Goal: Task Accomplishment & Management: Use online tool/utility

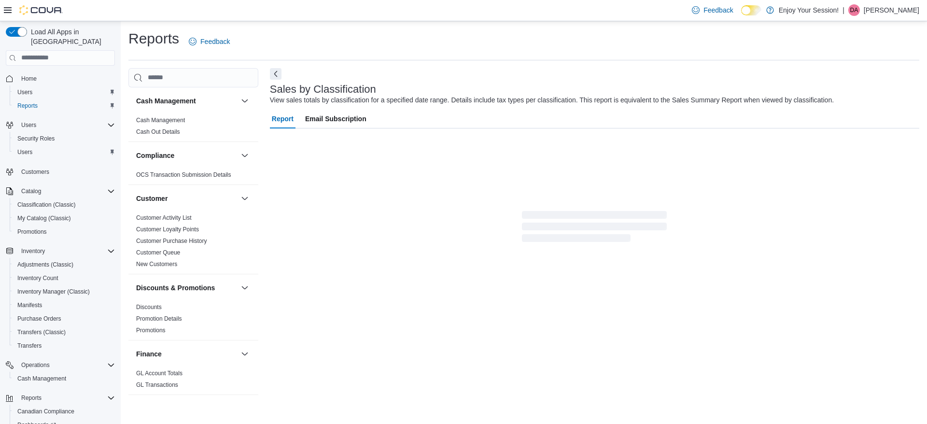
scroll to position [544, 0]
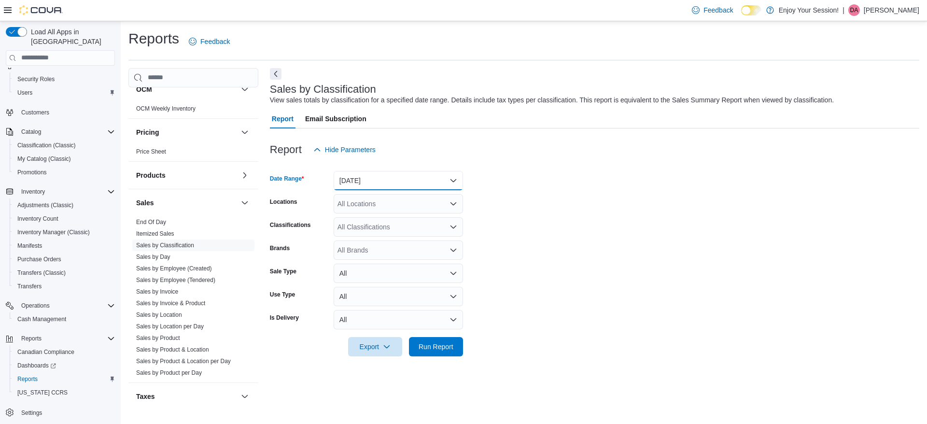
click at [416, 176] on button "[DATE]" at bounding box center [398, 180] width 129 height 19
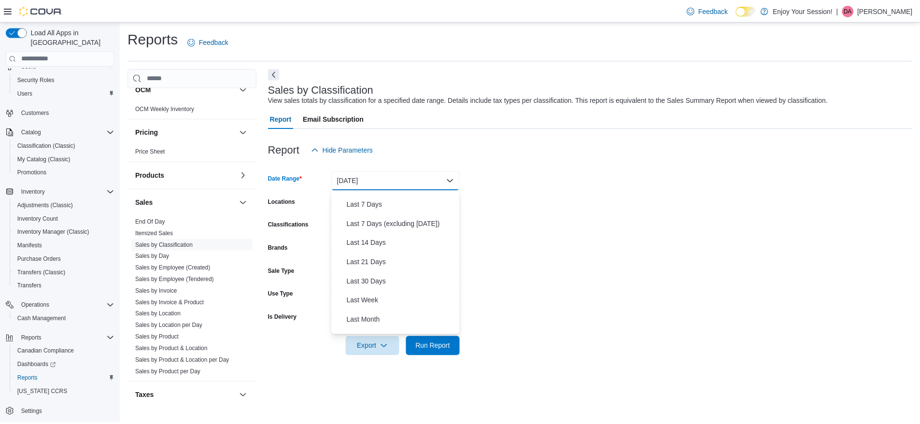
scroll to position [80, 0]
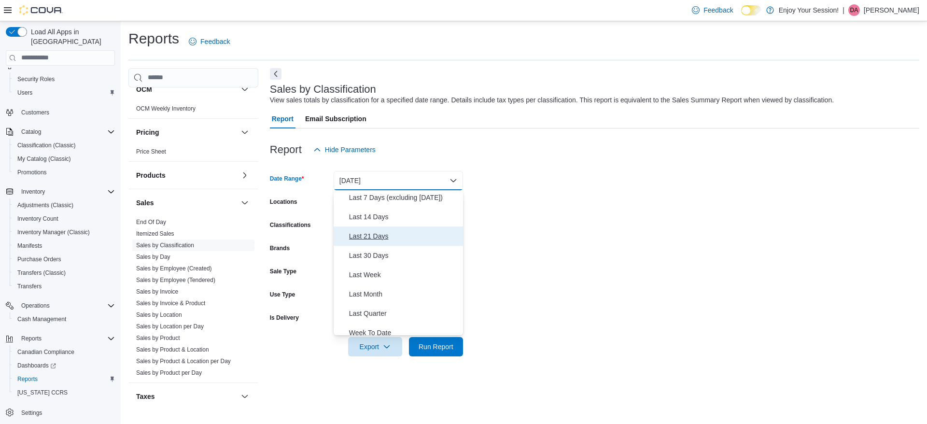
click at [379, 232] on span "Last 21 Days" at bounding box center [404, 236] width 110 height 12
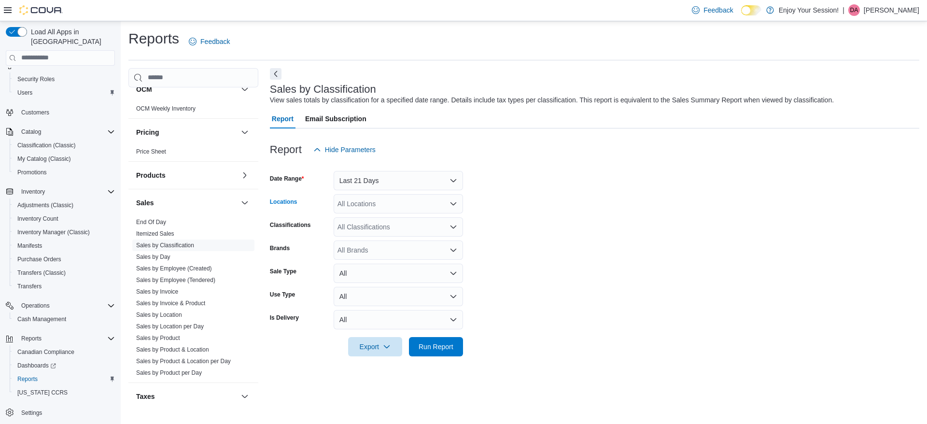
click at [358, 199] on div "All Locations" at bounding box center [398, 203] width 129 height 19
type input "****"
click at [380, 216] on span "[GEOGRAPHIC_DATA]" at bounding box center [389, 220] width 70 height 10
click at [497, 359] on div at bounding box center [594, 362] width 649 height 12
click at [436, 346] on span "Run Report" at bounding box center [436, 347] width 35 height 10
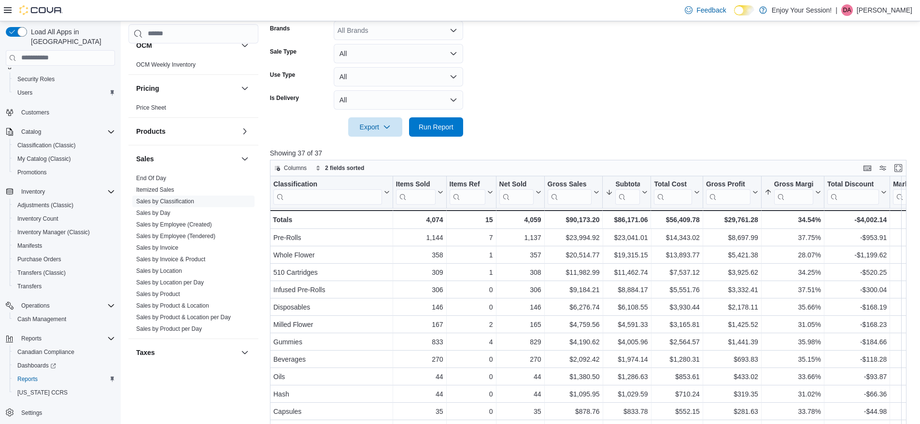
scroll to position [220, 0]
click at [638, 362] on div "$1,974.14" at bounding box center [626, 359] width 42 height 12
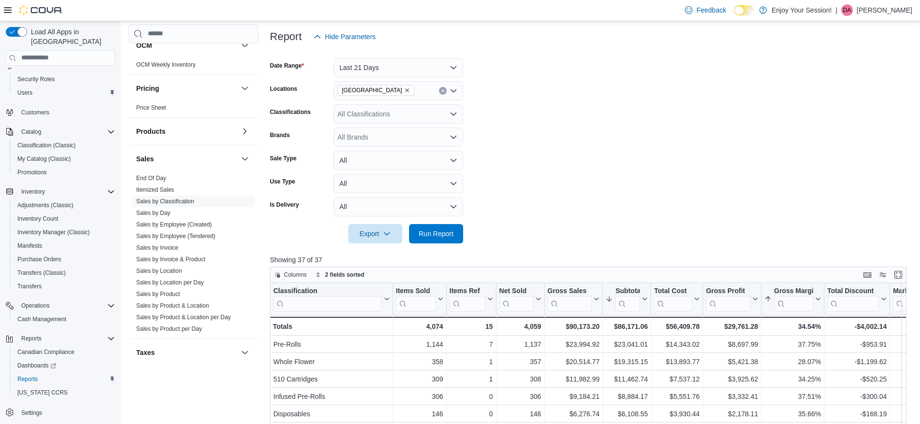
scroll to position [113, 0]
click at [450, 64] on button "Last 21 Days" at bounding box center [398, 67] width 129 height 19
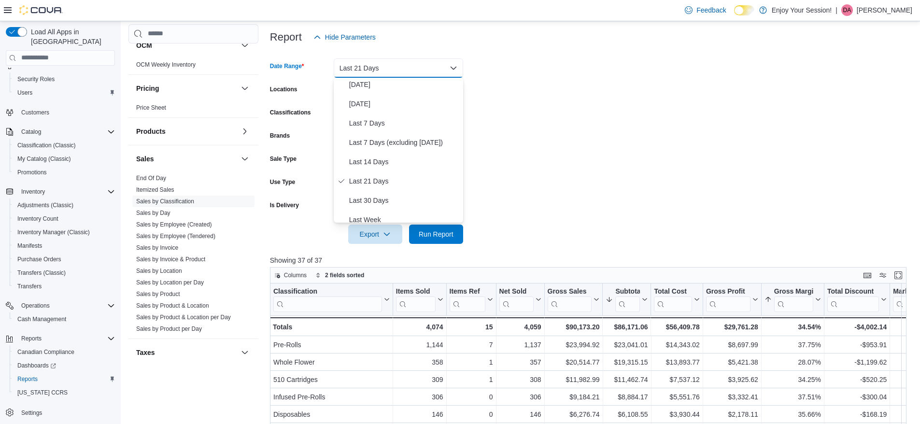
scroll to position [23, 0]
click at [378, 199] on span "Last 30 Days" at bounding box center [404, 200] width 110 height 12
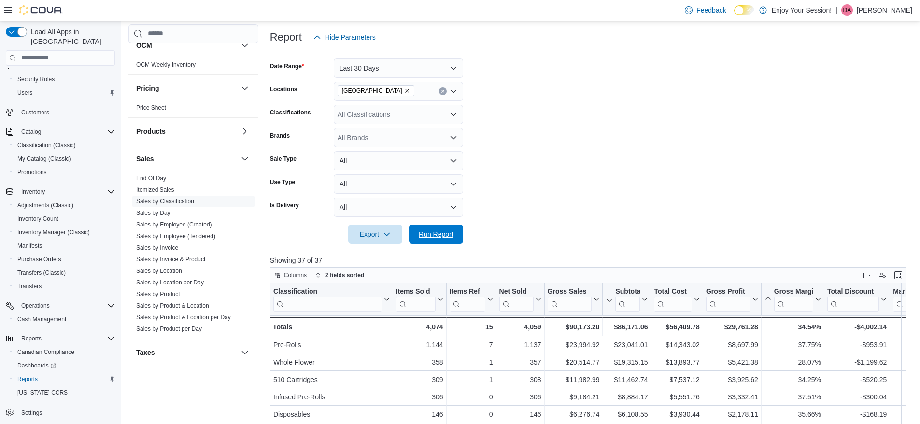
click at [437, 232] on span "Run Report" at bounding box center [436, 234] width 35 height 10
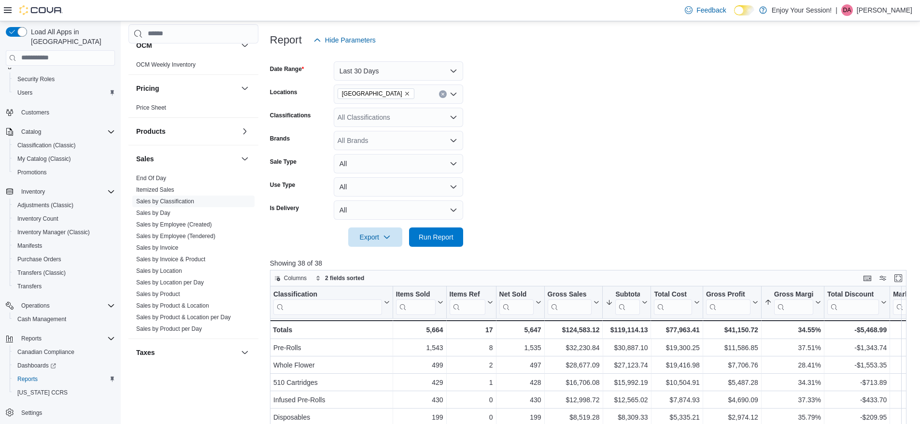
scroll to position [105, 0]
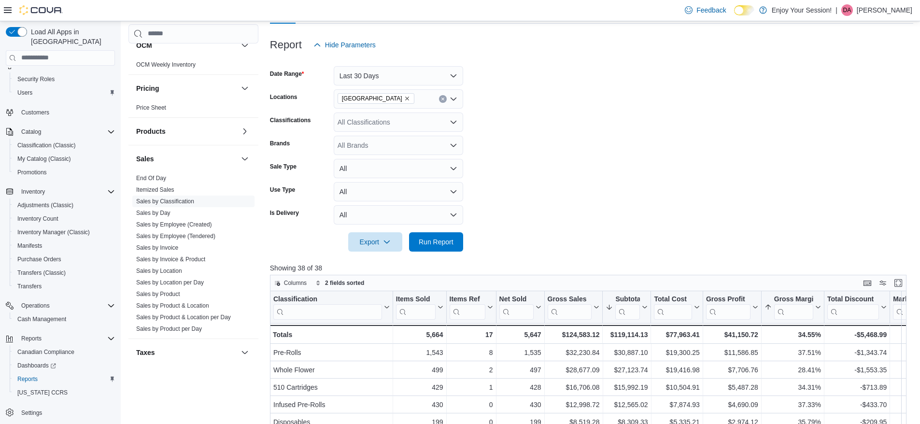
click at [170, 273] on link "Sales by Location" at bounding box center [159, 270] width 46 height 7
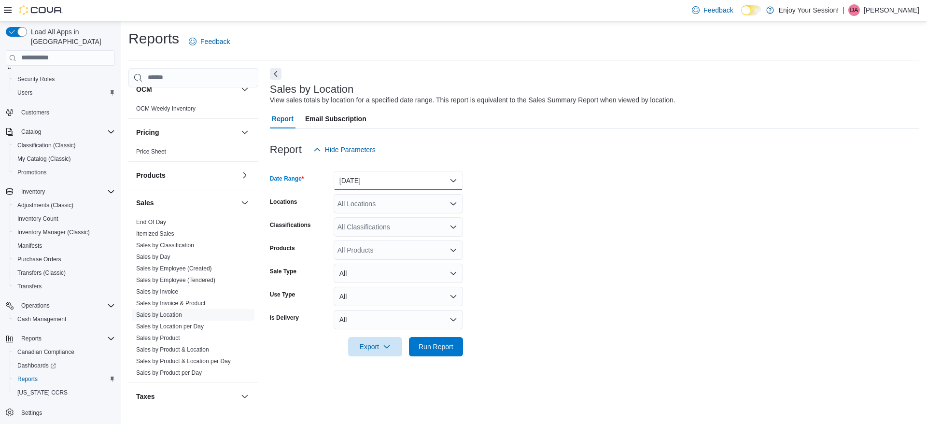
click at [391, 181] on button "[DATE]" at bounding box center [398, 180] width 129 height 19
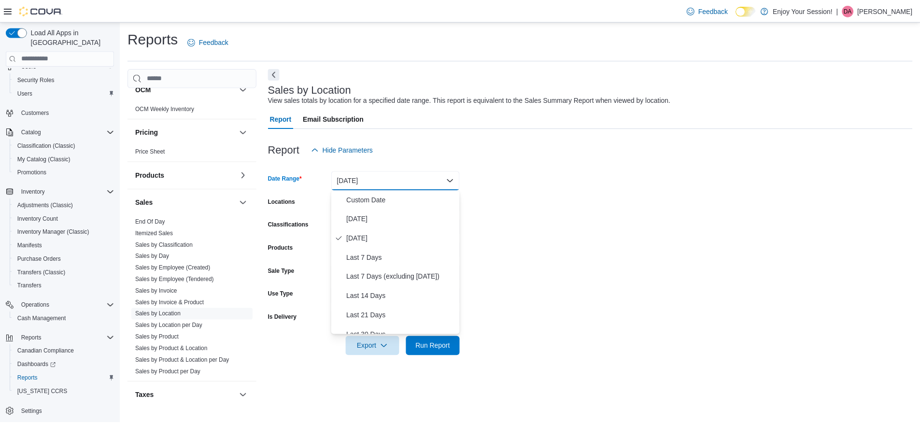
scroll to position [60, 0]
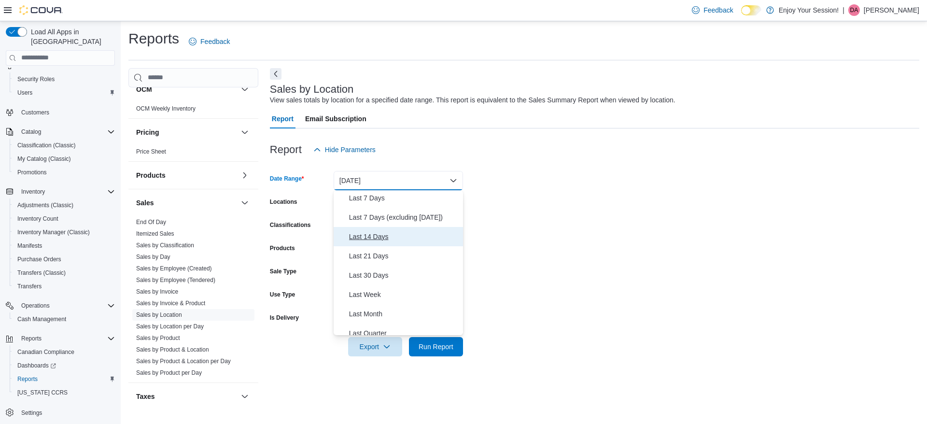
click at [380, 234] on span "Last 14 Days" at bounding box center [404, 237] width 110 height 12
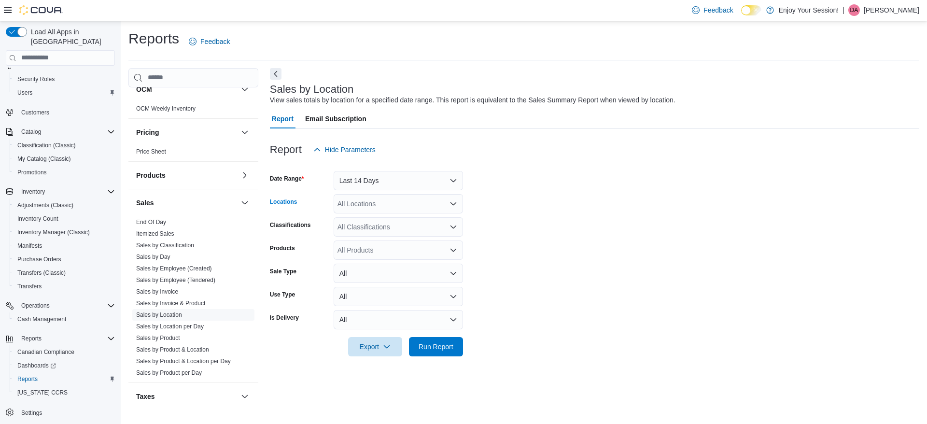
click at [373, 202] on div "All Locations" at bounding box center [398, 203] width 129 height 19
type input "********"
click at [377, 214] on button "[GEOGRAPHIC_DATA]" at bounding box center [398, 220] width 129 height 14
drag, startPoint x: 569, startPoint y: 252, endPoint x: 410, endPoint y: 231, distance: 160.3
click at [410, 231] on form "Date Range Last 14 Days Locations [GEOGRAPHIC_DATA] Classifications All Classif…" at bounding box center [594, 257] width 649 height 197
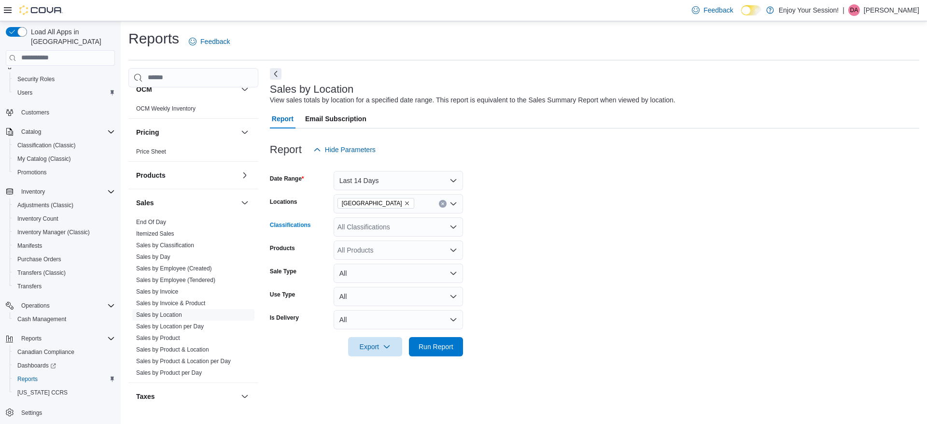
click at [410, 231] on div "All Classifications" at bounding box center [398, 226] width 129 height 19
click at [365, 263] on button "Flower" at bounding box center [398, 258] width 129 height 14
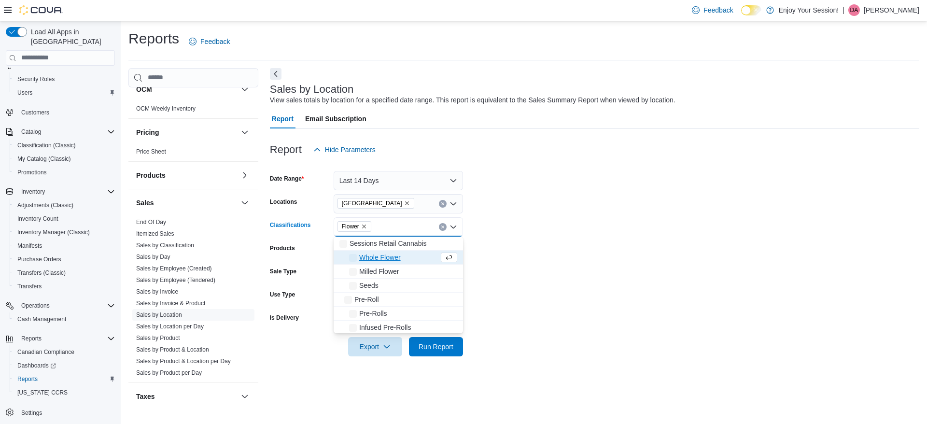
click at [381, 255] on span "Whole Flower" at bounding box center [380, 258] width 42 height 10
click at [369, 259] on span "Milled Flower" at bounding box center [379, 258] width 40 height 10
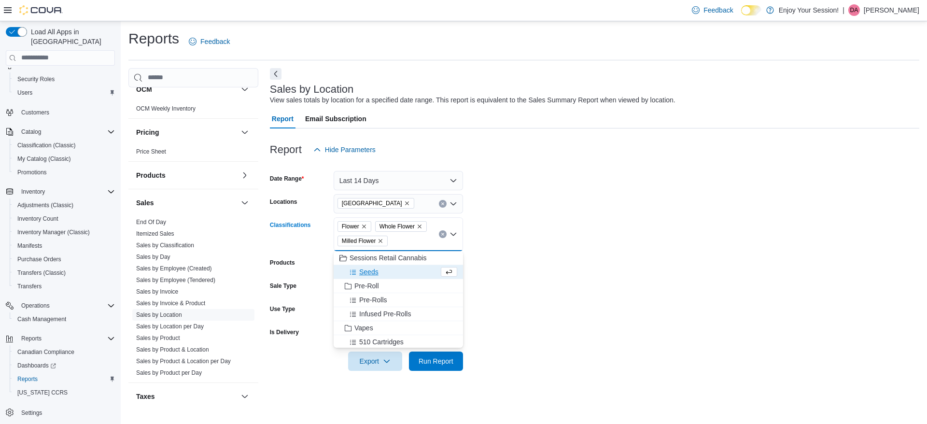
click at [370, 286] on span "Pre-Roll" at bounding box center [366, 286] width 25 height 10
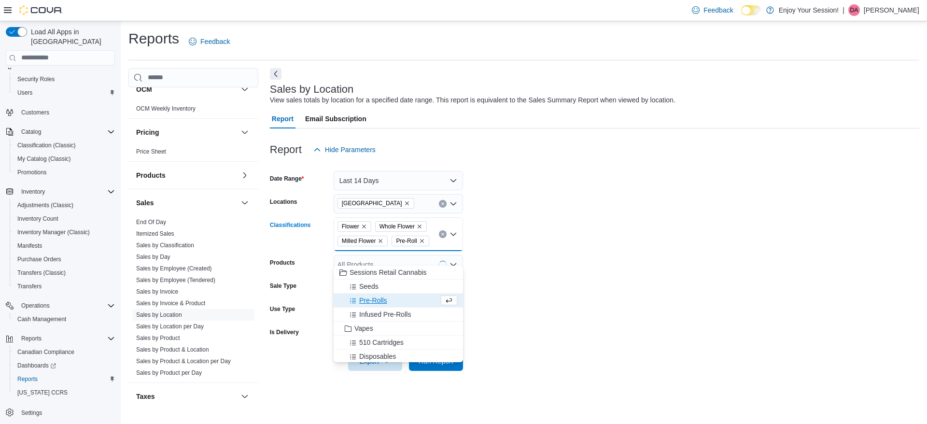
click at [370, 286] on span "Seeds" at bounding box center [368, 286] width 19 height 10
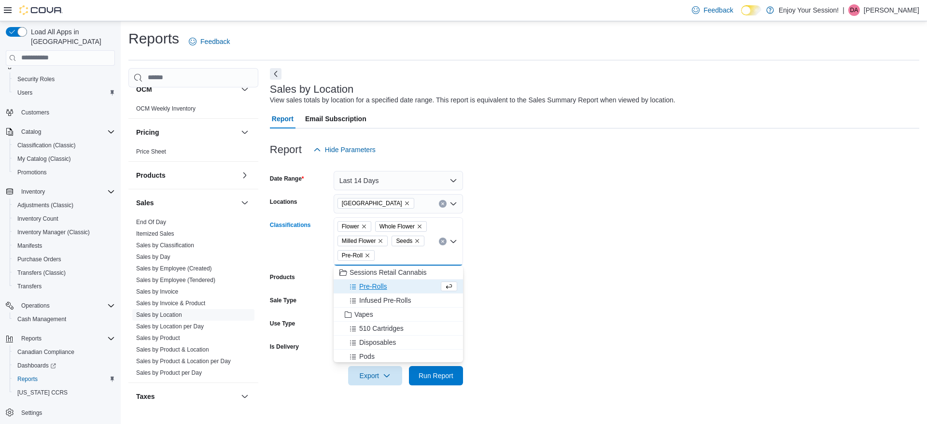
click at [370, 304] on span "Infused Pre-Rolls" at bounding box center [385, 301] width 52 height 10
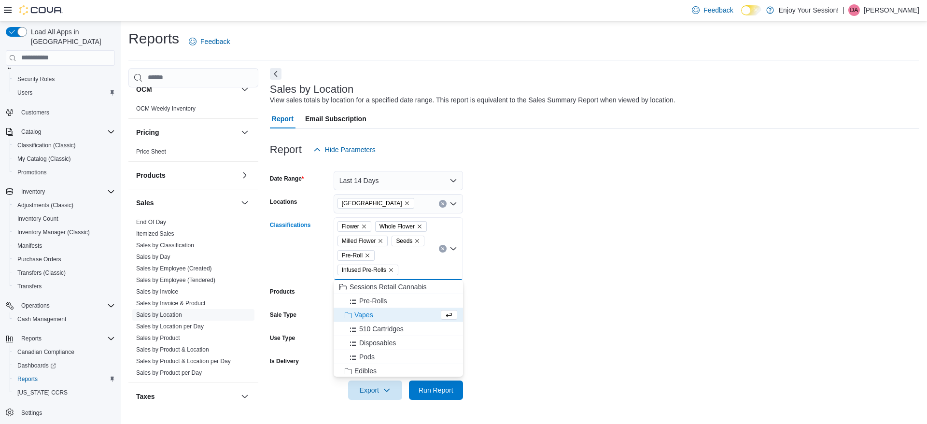
click at [370, 304] on span "Pre-Rolls" at bounding box center [373, 301] width 28 height 10
click at [368, 325] on span "Disposables" at bounding box center [377, 329] width 37 height 10
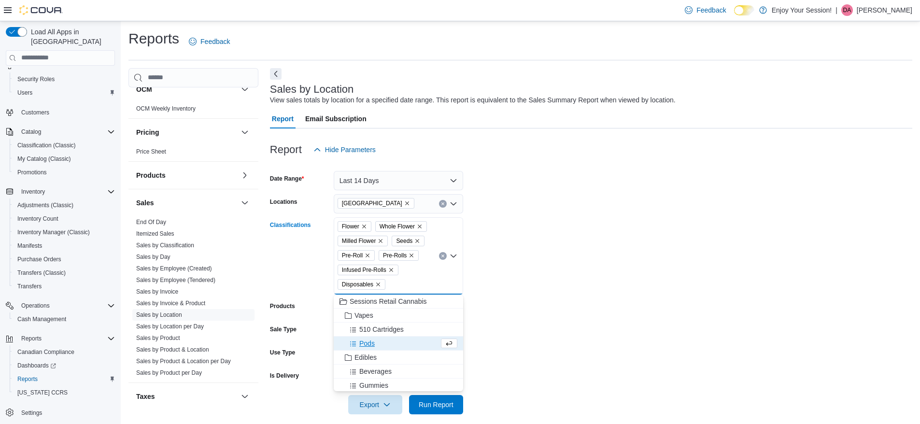
click at [368, 325] on span "510 Cartridges" at bounding box center [381, 329] width 44 height 10
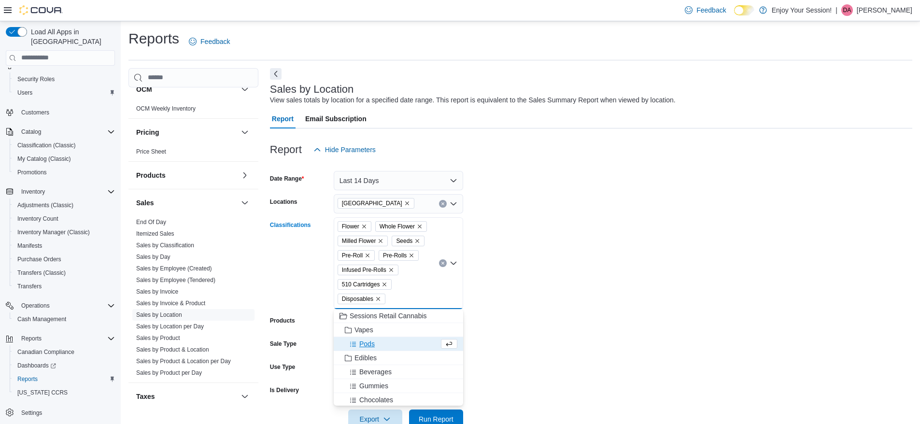
click at [361, 332] on span "Vapes" at bounding box center [363, 330] width 19 height 10
click at [367, 364] on button "Beverages" at bounding box center [398, 358] width 129 height 14
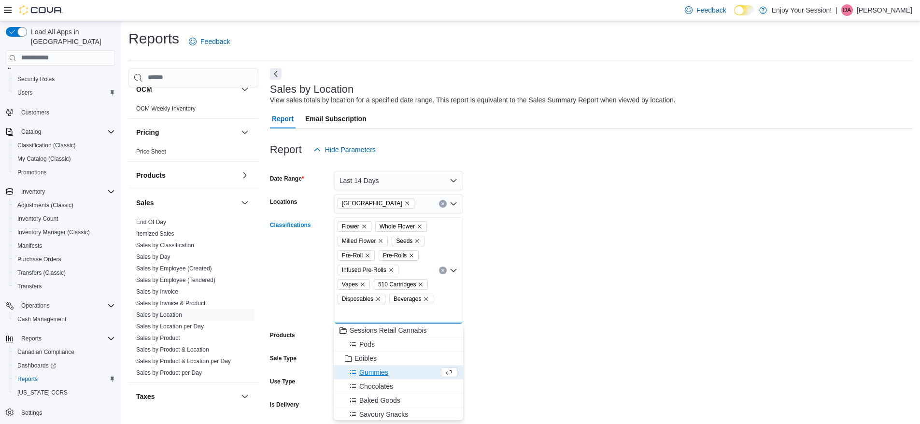
click at [367, 364] on button "Edibles" at bounding box center [398, 359] width 129 height 14
click at [377, 376] on span "Chocolates" at bounding box center [376, 372] width 34 height 10
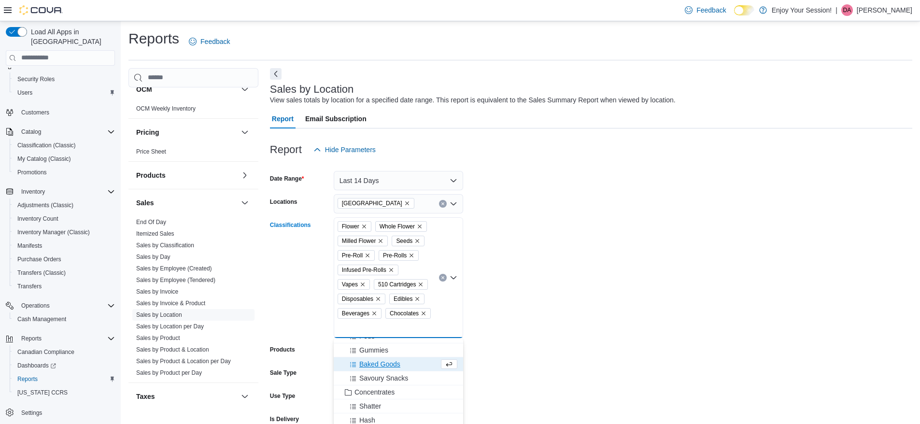
scroll to position [18, 0]
click at [370, 381] on span "Savoury Snacks" at bounding box center [383, 383] width 49 height 10
click at [370, 354] on span "Gummies" at bounding box center [373, 355] width 29 height 10
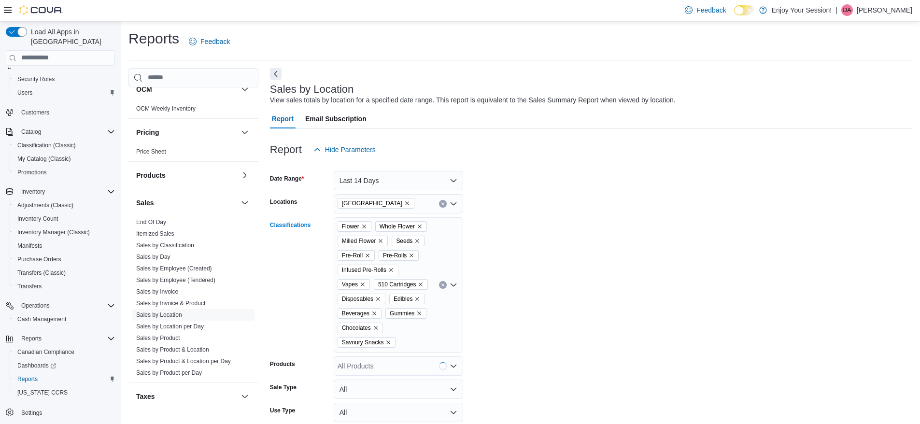
scroll to position [68, 0]
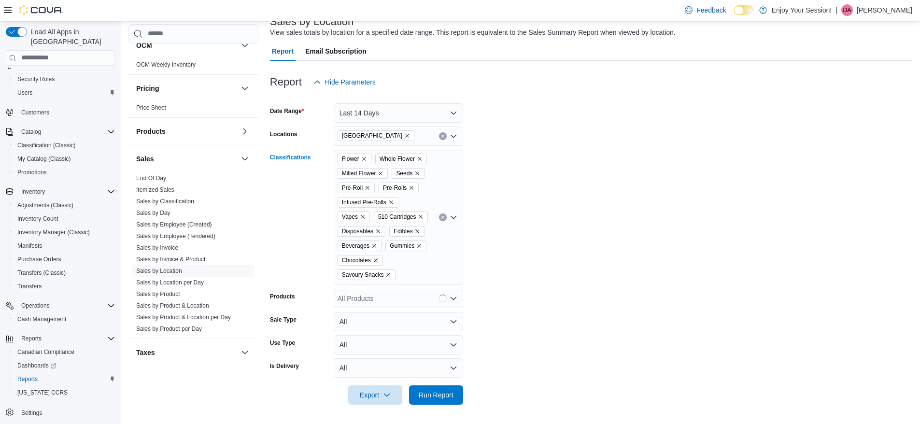
click at [411, 267] on div "Flower Whole Flower Milled Flower Seeds Pre-Roll Pre-Rolls Infused Pre-Rolls Va…" at bounding box center [398, 217] width 129 height 135
click at [359, 317] on span "Choose from the following options" at bounding box center [354, 320] width 10 height 10
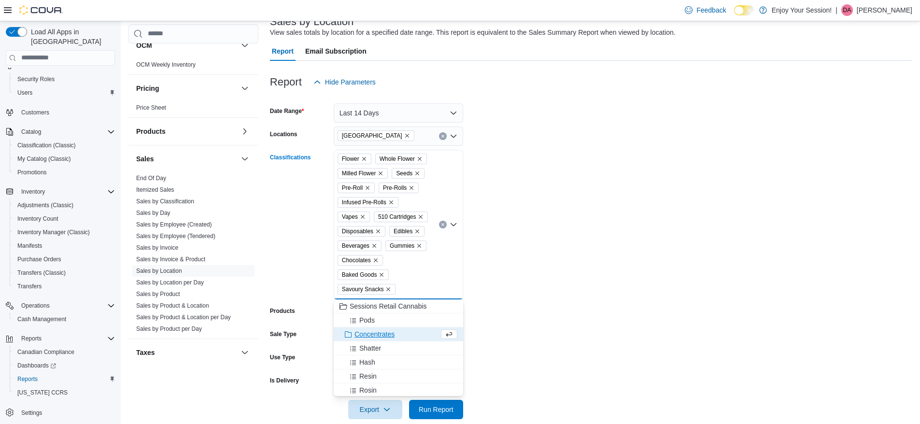
click at [361, 323] on span "Pods" at bounding box center [366, 320] width 15 height 10
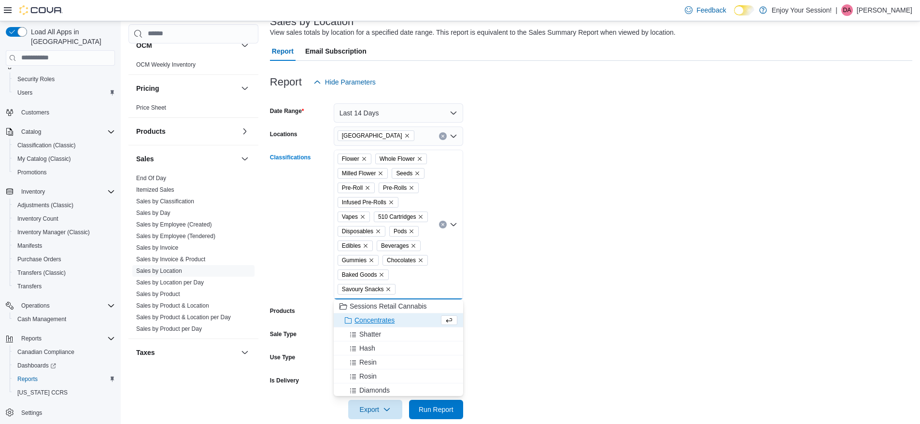
click at [367, 362] on span "Resin" at bounding box center [367, 362] width 17 height 10
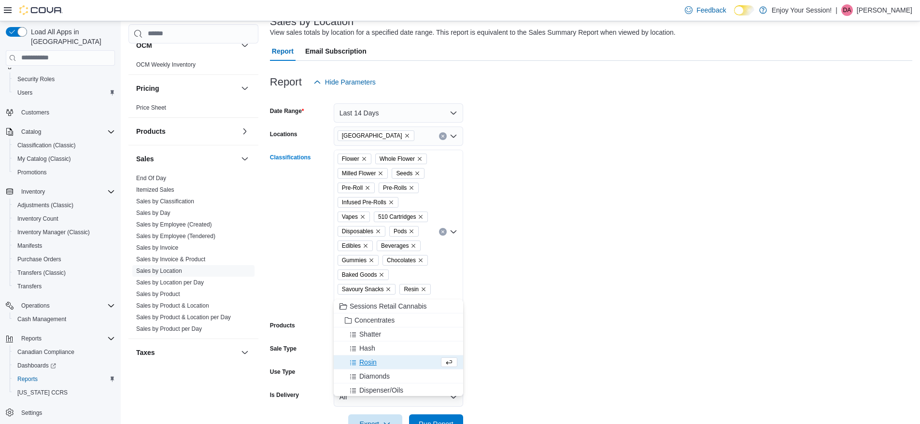
click at [366, 373] on span "Diamonds" at bounding box center [374, 376] width 30 height 10
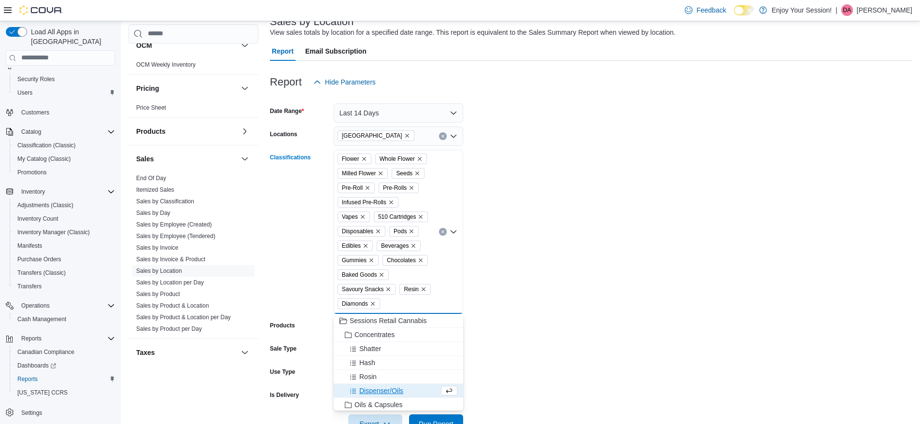
click at [366, 354] on button "Shatter" at bounding box center [398, 349] width 129 height 14
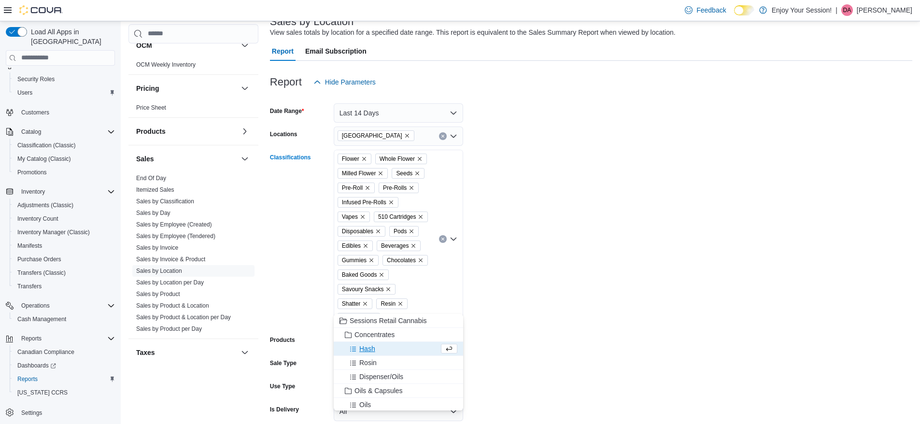
click at [366, 369] on button "Rosin" at bounding box center [398, 363] width 129 height 14
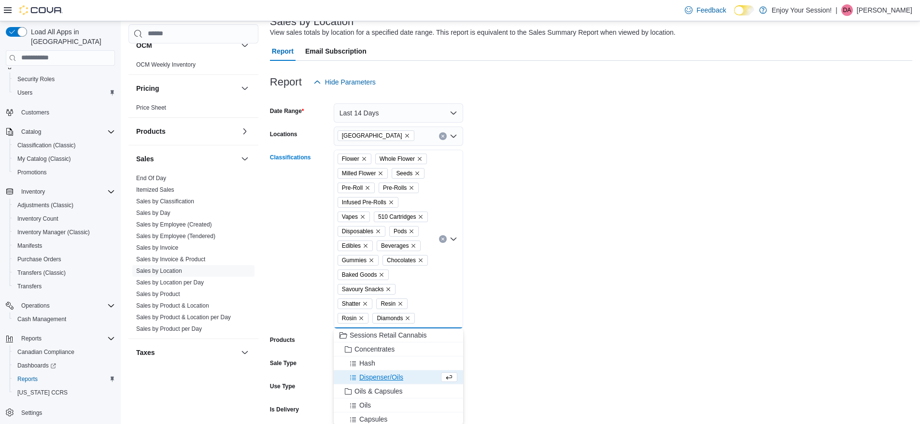
click at [370, 388] on span "Oils & Capsules" at bounding box center [378, 391] width 48 height 10
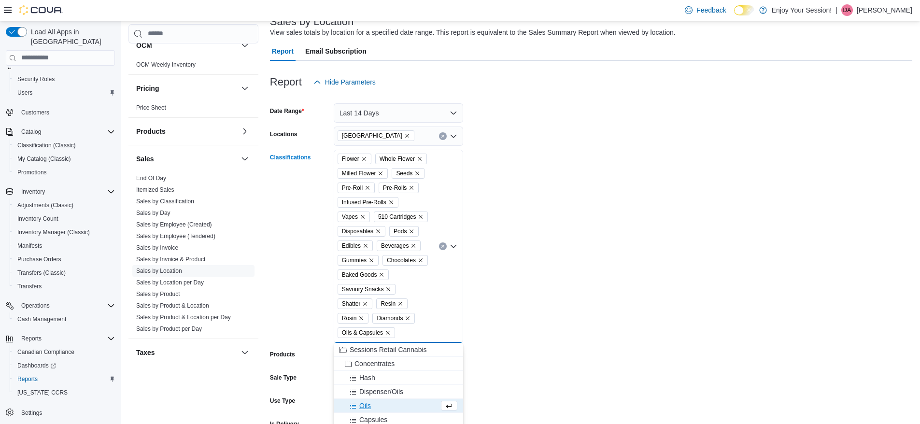
click at [361, 373] on span "Hash" at bounding box center [367, 378] width 16 height 10
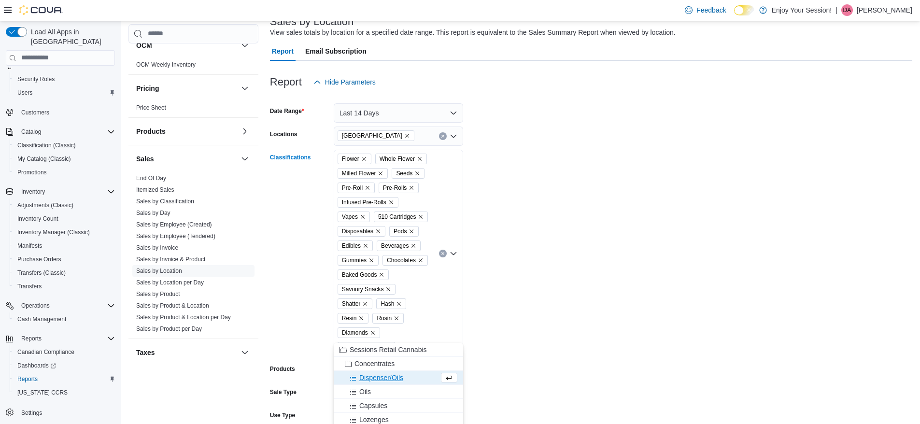
click at [368, 381] on span "Dispenser/Oils" at bounding box center [381, 378] width 44 height 10
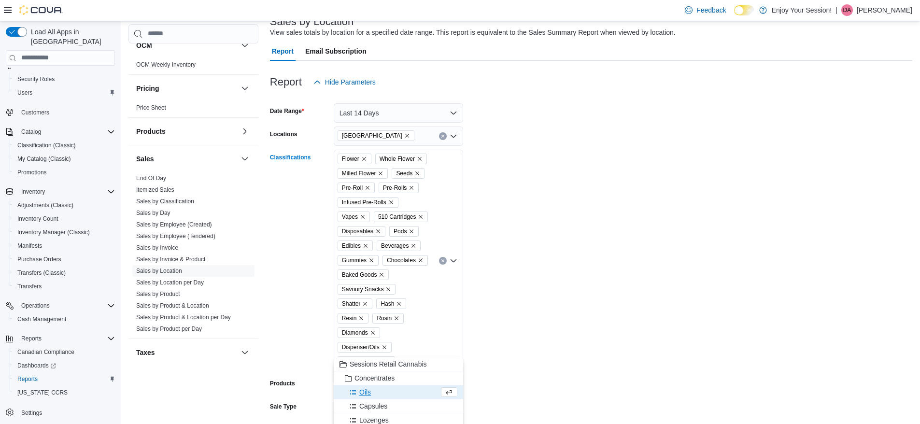
click at [368, 393] on span "Oils" at bounding box center [365, 392] width 12 height 10
click at [372, 407] on span "Lozenges" at bounding box center [373, 406] width 29 height 10
click at [367, 408] on span "Capsules" at bounding box center [373, 407] width 28 height 10
click at [382, 394] on span "Concentrates" at bounding box center [374, 393] width 40 height 10
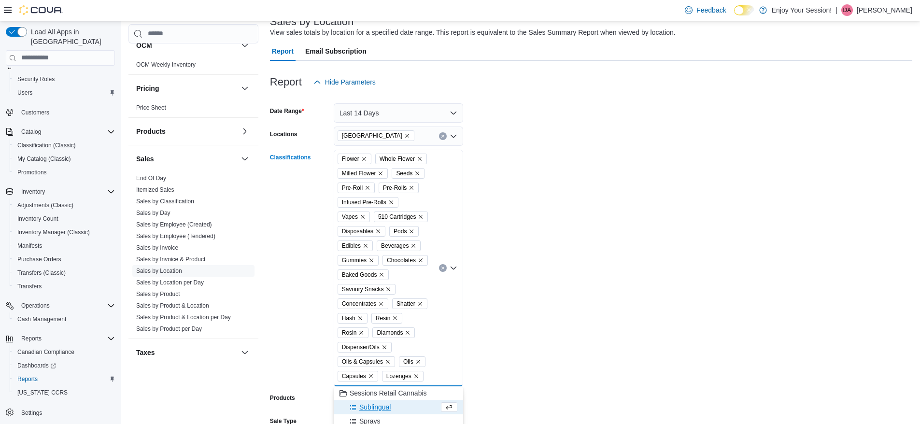
click at [370, 409] on span "Sublingual" at bounding box center [374, 407] width 31 height 10
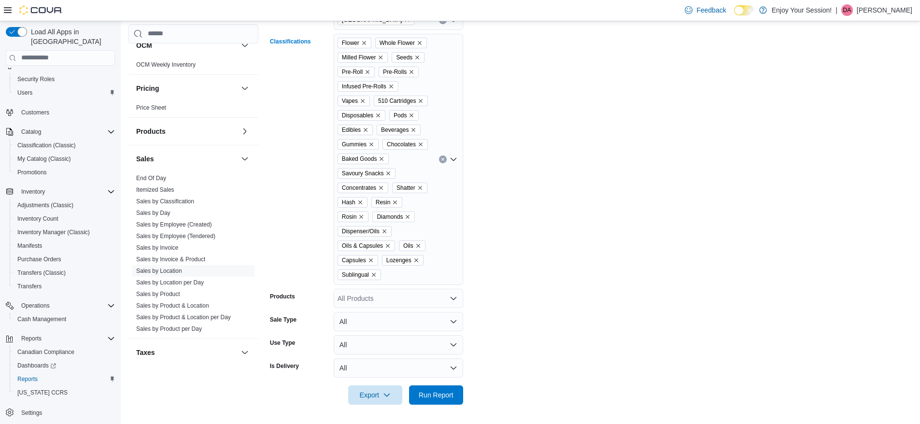
click at [400, 277] on div "Flower Whole Flower Milled Flower Seeds Pre-Roll Pre-Rolls Infused Pre-Rolls Va…" at bounding box center [398, 159] width 129 height 251
click at [381, 343] on span "Roll-Ons/Sticks" at bounding box center [382, 348] width 46 height 10
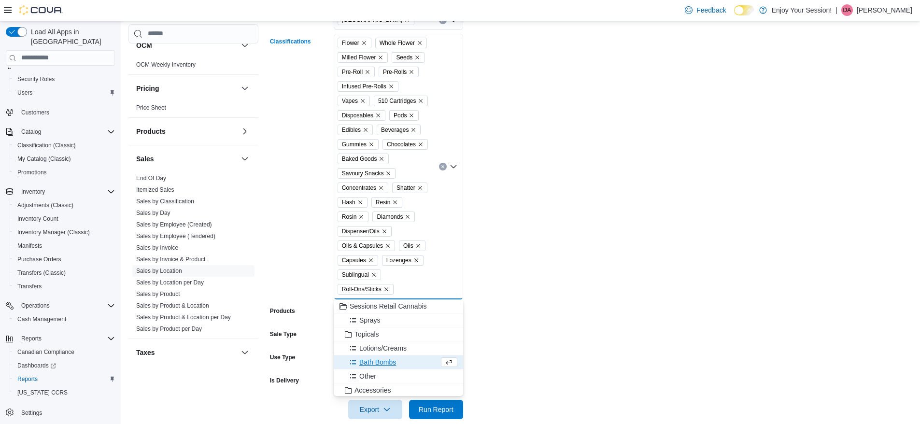
click at [370, 350] on span "Lotions/Creams" at bounding box center [382, 348] width 47 height 10
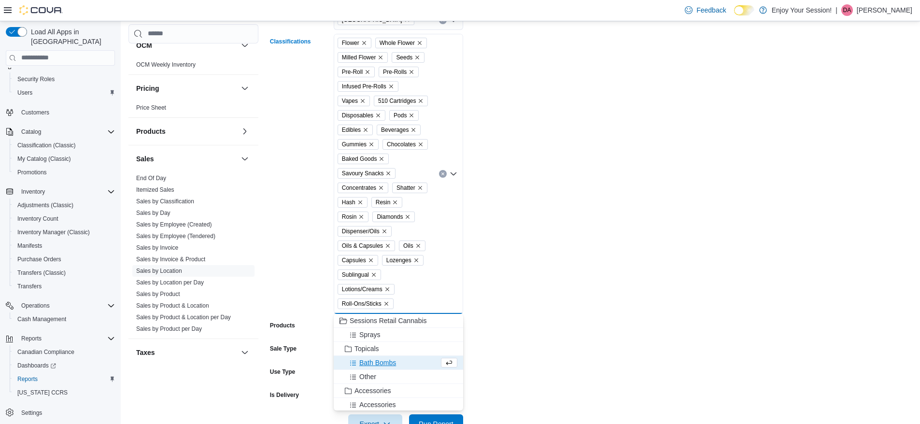
click at [368, 366] on span "Bath Bombs" at bounding box center [377, 363] width 37 height 10
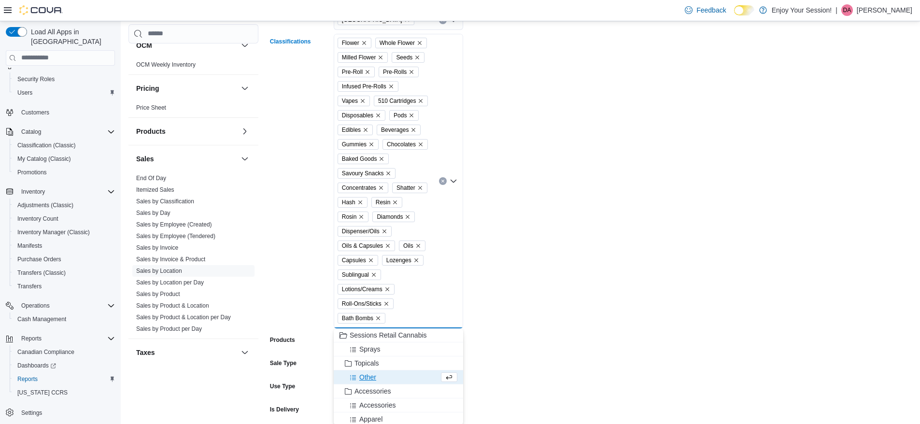
click at [367, 379] on span "Other" at bounding box center [367, 377] width 17 height 10
click at [369, 359] on span "Topicals" at bounding box center [366, 363] width 25 height 10
click at [375, 352] on span "Sprays" at bounding box center [369, 349] width 21 height 10
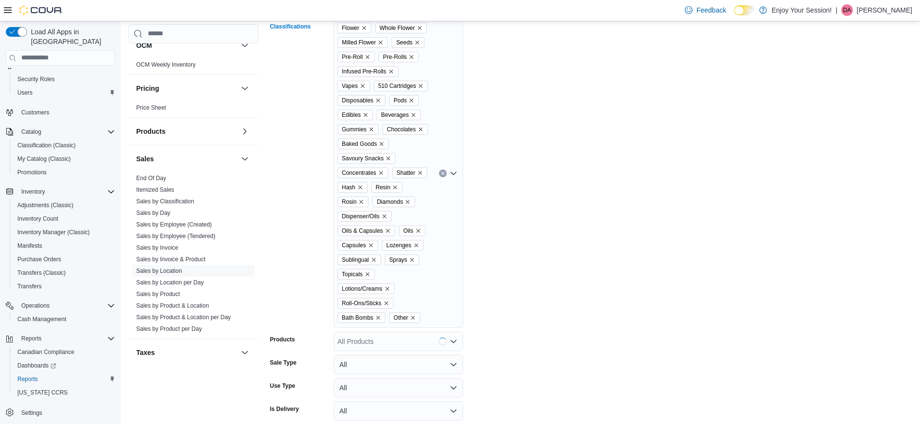
scroll to position [241, 0]
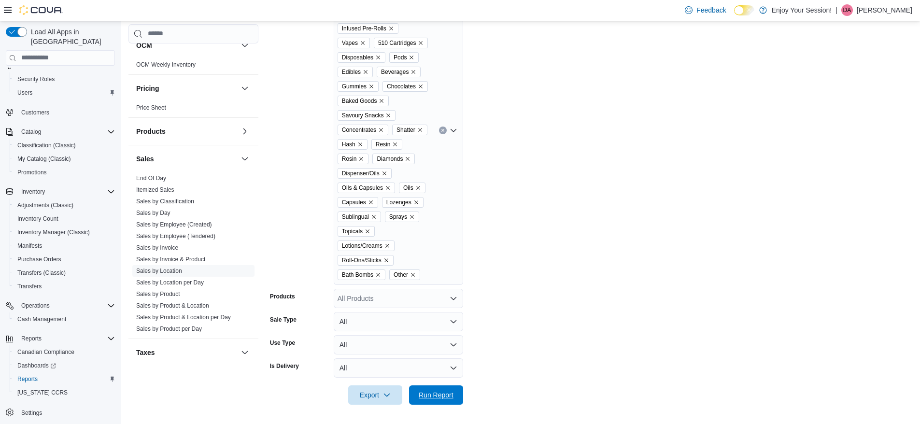
click at [438, 399] on span "Run Report" at bounding box center [436, 394] width 42 height 19
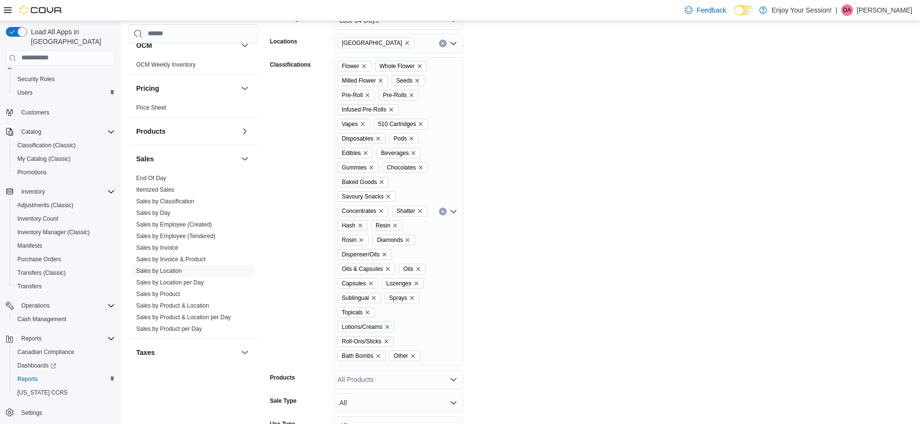
scroll to position [156, 0]
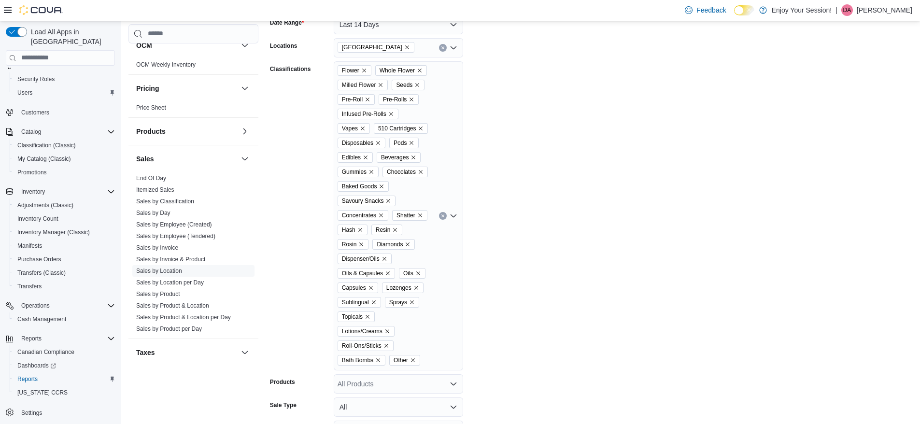
click at [165, 274] on link "Sales by Location" at bounding box center [159, 270] width 46 height 7
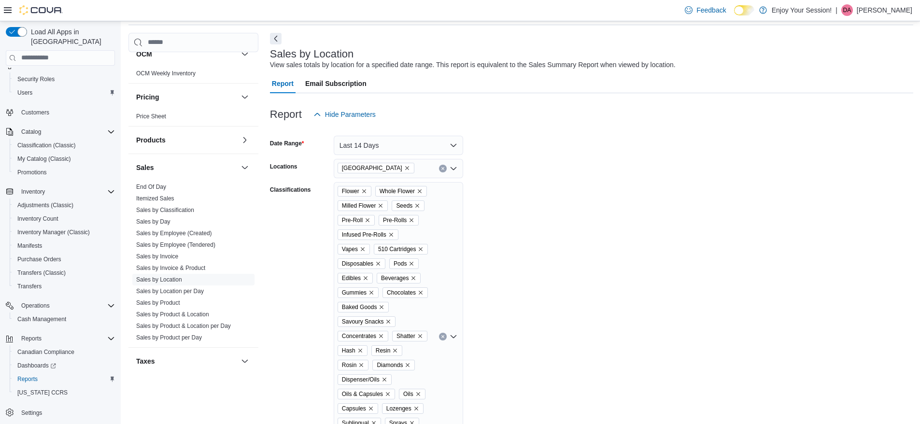
scroll to position [35, 0]
click at [441, 336] on icon "Clear input" at bounding box center [442, 337] width 2 height 2
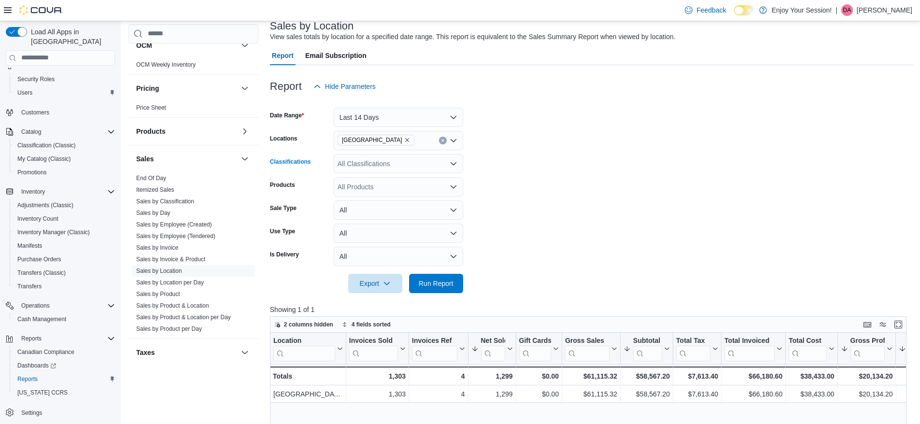
scroll to position [59, 0]
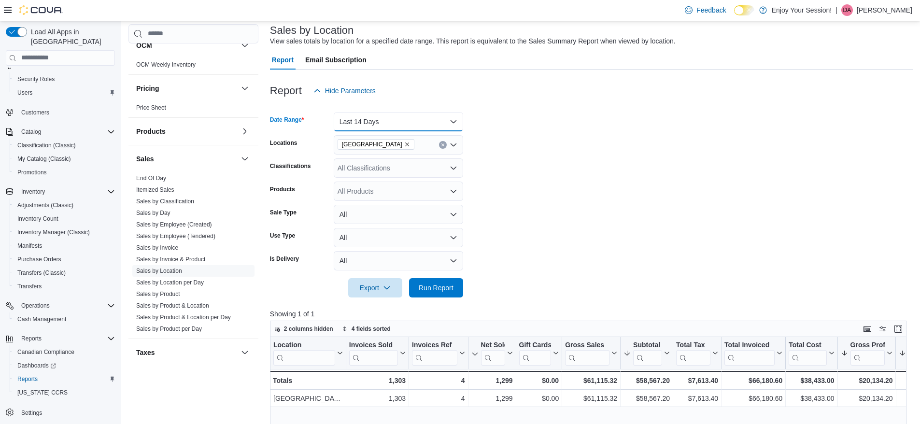
click at [386, 129] on button "Last 14 Days" at bounding box center [398, 121] width 129 height 19
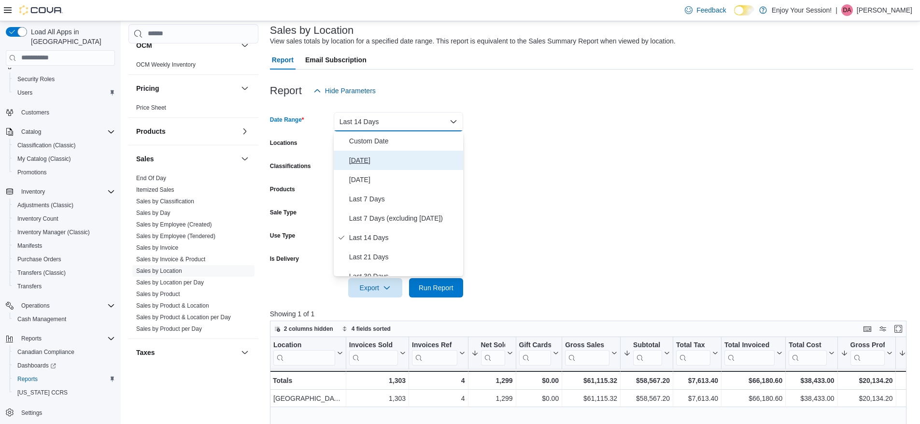
click at [369, 162] on span "[DATE]" at bounding box center [404, 161] width 110 height 12
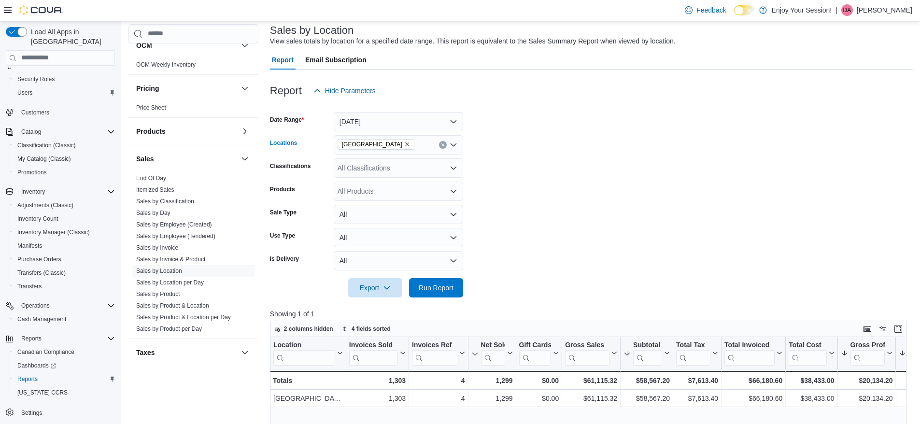
click at [442, 146] on icon "Clear input" at bounding box center [442, 144] width 2 height 2
click at [442, 281] on span "Run Report" at bounding box center [436, 287] width 42 height 19
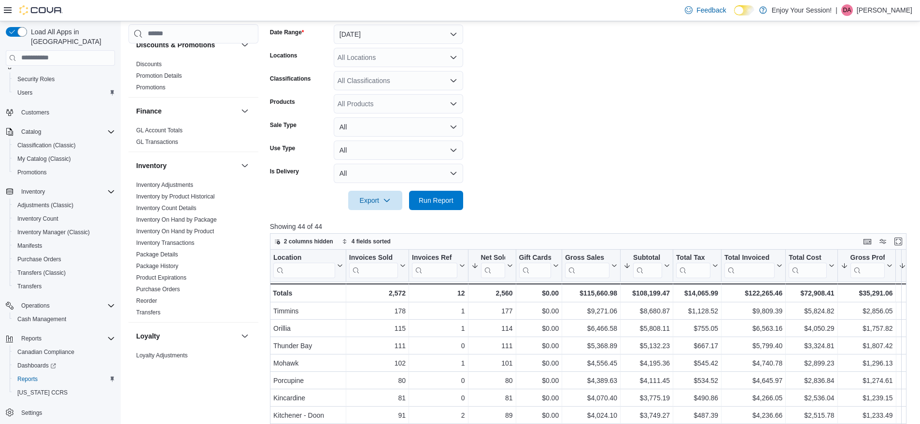
scroll to position [198, 0]
click at [204, 229] on link "Inventory On Hand by Product" at bounding box center [175, 231] width 78 height 7
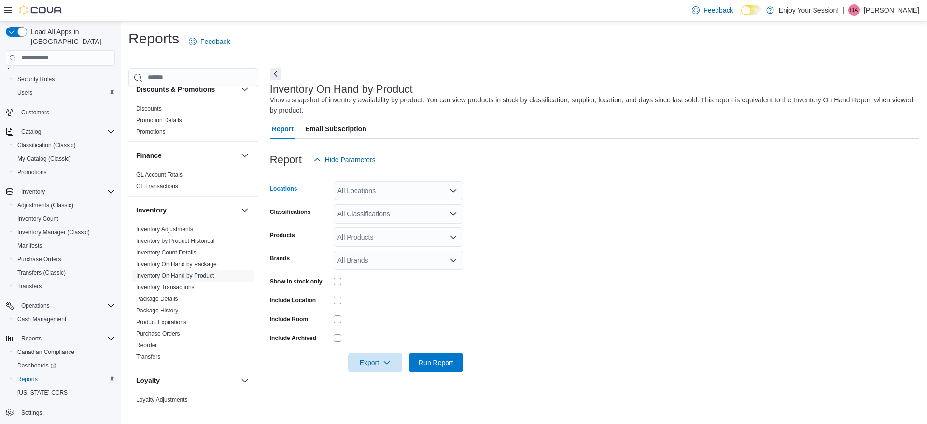
click at [374, 188] on div "All Locations" at bounding box center [398, 190] width 129 height 19
type input "********"
click at [378, 206] on span "[GEOGRAPHIC_DATA]" at bounding box center [389, 207] width 70 height 10
drag, startPoint x: 561, startPoint y: 232, endPoint x: 418, endPoint y: 216, distance: 143.8
click at [418, 216] on form "Locations [GEOGRAPHIC_DATA] Classifications All Classifications Products All Pr…" at bounding box center [594, 270] width 649 height 203
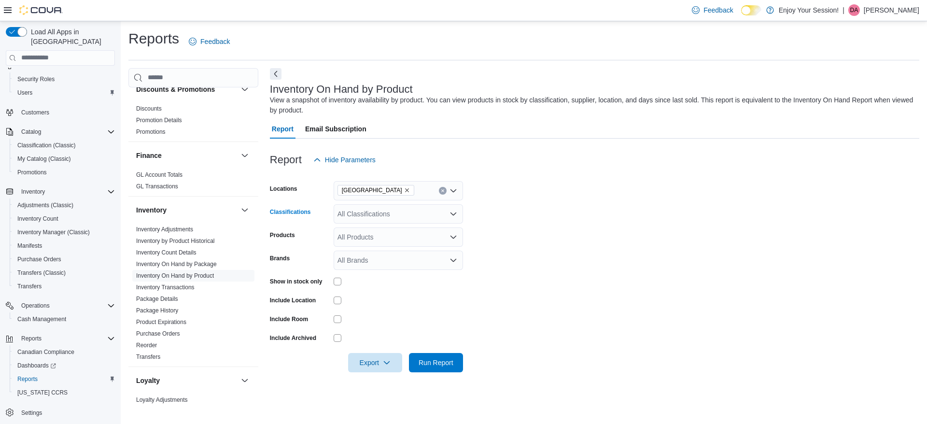
click at [418, 216] on div "All Classifications" at bounding box center [398, 213] width 129 height 19
click at [367, 260] on span "Whole Flower" at bounding box center [380, 258] width 42 height 10
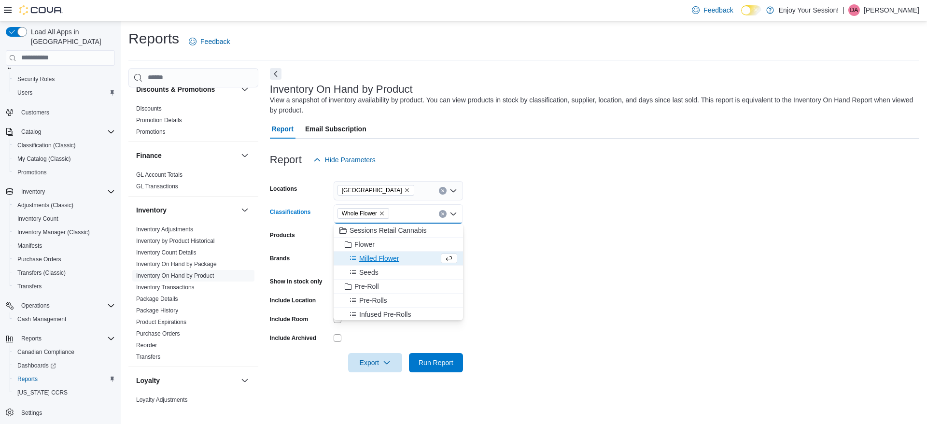
click at [367, 260] on span "Milled Flower" at bounding box center [379, 258] width 40 height 10
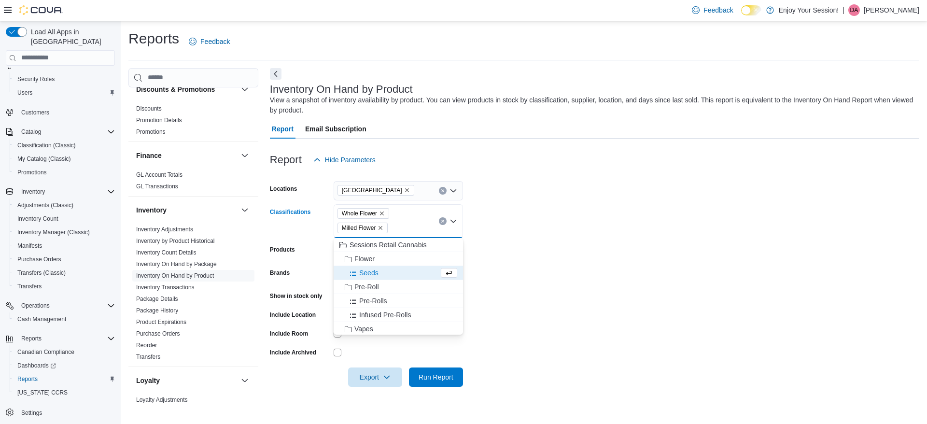
click at [367, 260] on span "Flower" at bounding box center [364, 259] width 20 height 10
click at [367, 265] on button "Seeds" at bounding box center [398, 259] width 129 height 14
click at [366, 261] on span "Pre-Roll" at bounding box center [366, 259] width 25 height 10
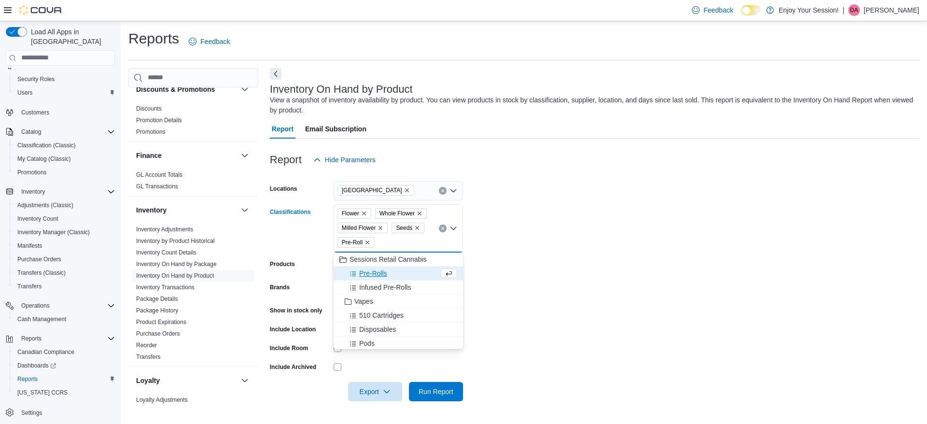
click at [364, 301] on span "Vapes" at bounding box center [363, 301] width 19 height 10
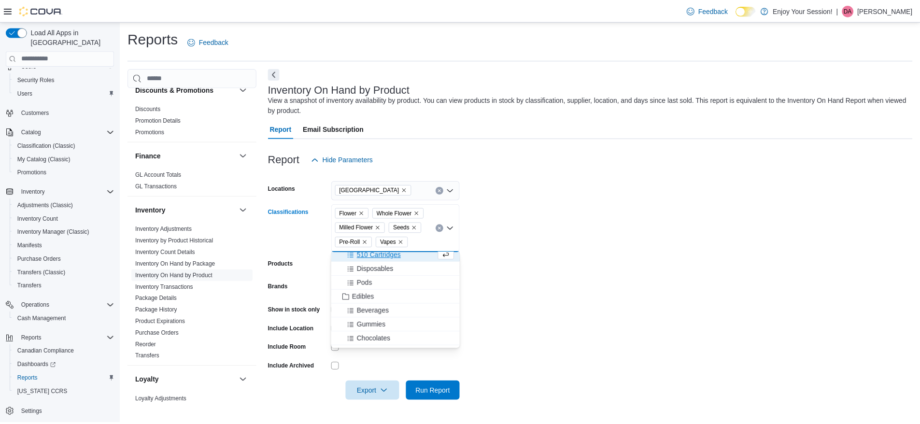
scroll to position [49, 0]
click at [368, 296] on span "Edibles" at bounding box center [365, 294] width 22 height 10
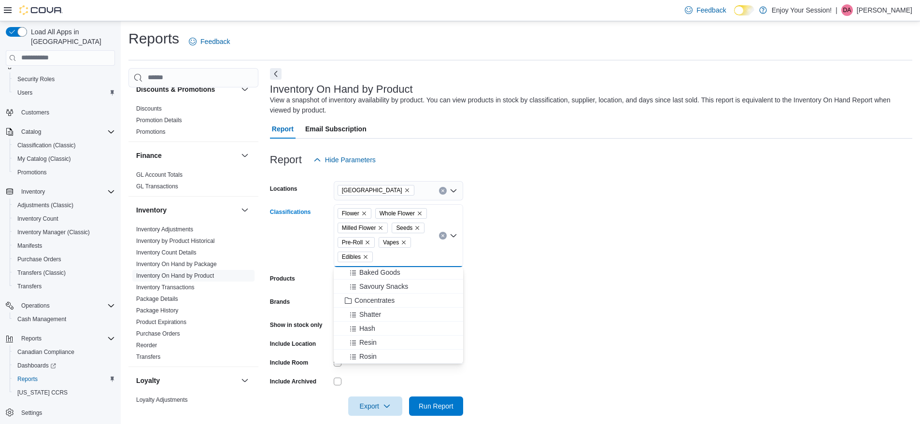
scroll to position [127, 0]
click at [385, 298] on span "Concentrates" at bounding box center [374, 301] width 40 height 10
click at [379, 278] on span "Oils & Capsules" at bounding box center [378, 275] width 48 height 10
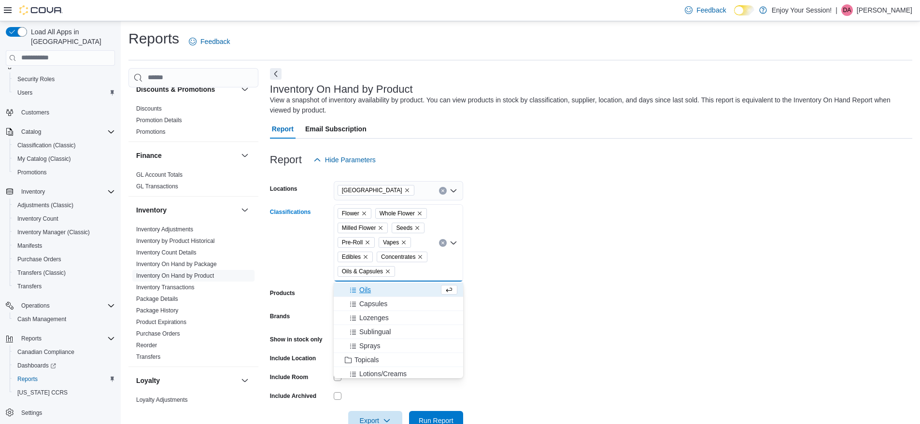
click at [356, 363] on span "Topicals" at bounding box center [366, 360] width 25 height 10
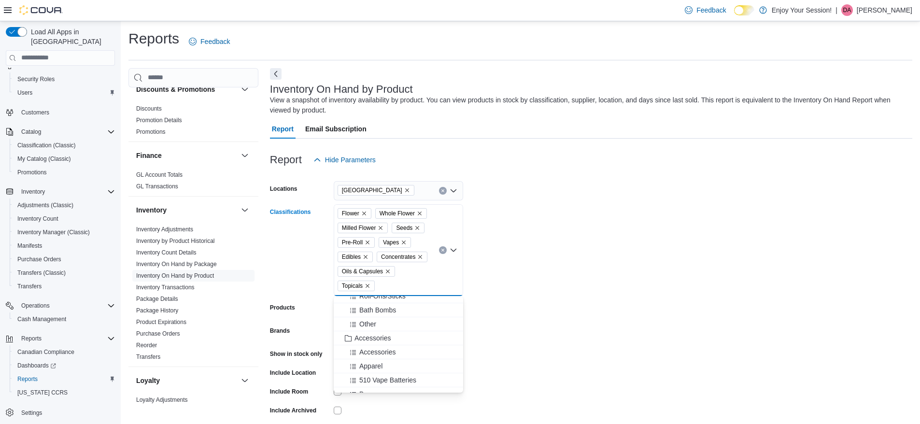
scroll to position [329, 0]
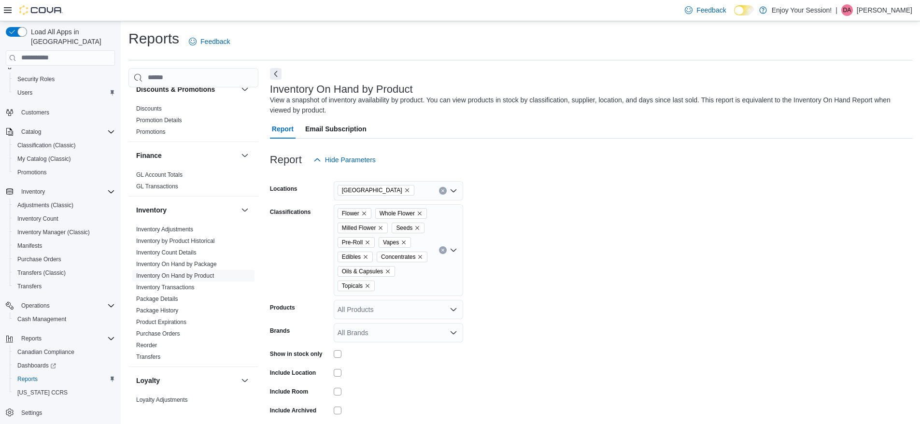
click at [551, 283] on form "Locations [GEOGRAPHIC_DATA] Classifications Flower Whole Flower Milled Flower S…" at bounding box center [591, 306] width 642 height 275
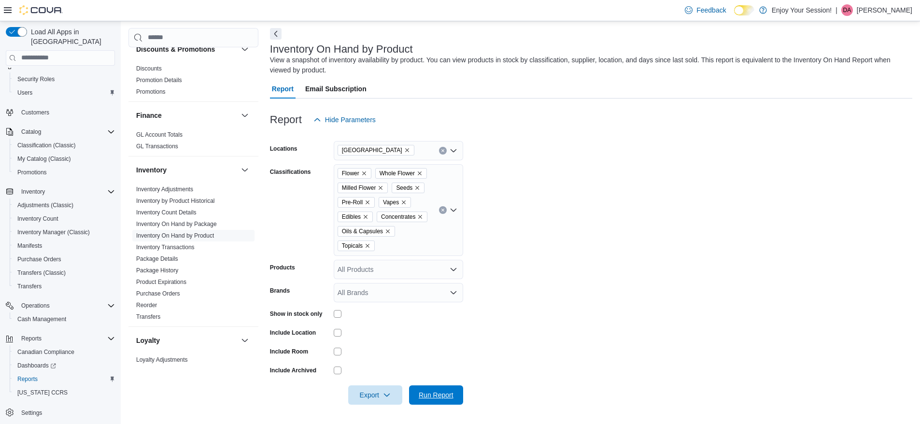
click at [437, 392] on span "Run Report" at bounding box center [436, 395] width 35 height 10
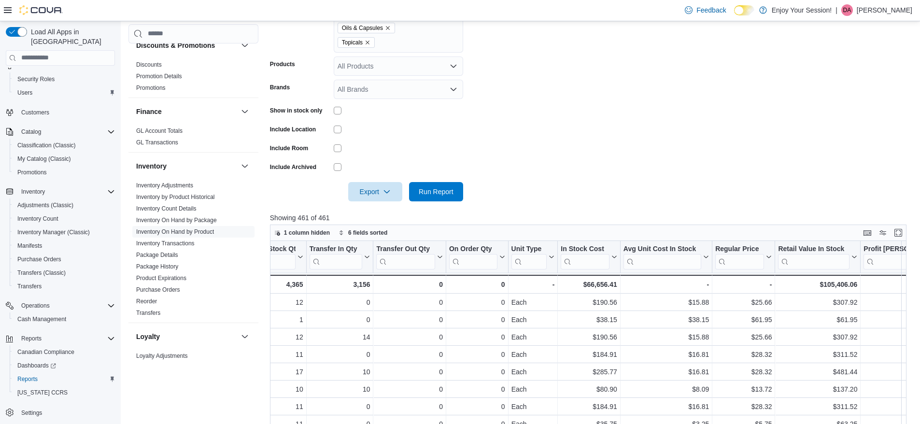
scroll to position [0, 416]
click at [839, 286] on div "$105,406.06" at bounding box center [816, 285] width 79 height 12
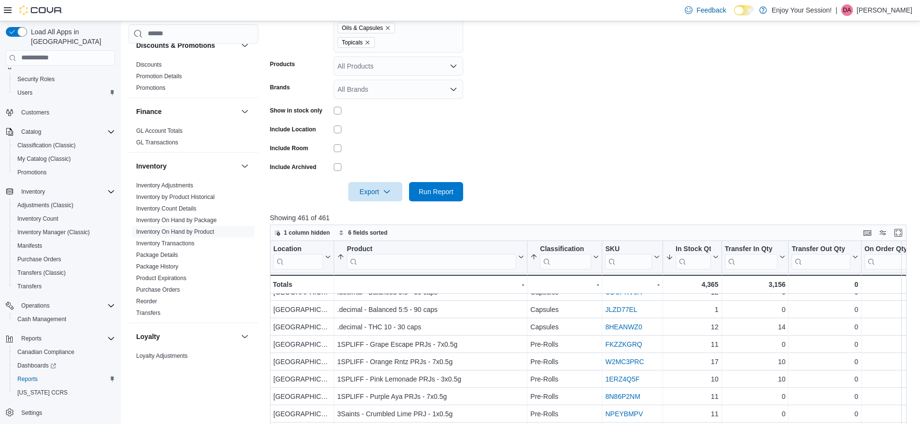
scroll to position [0, 0]
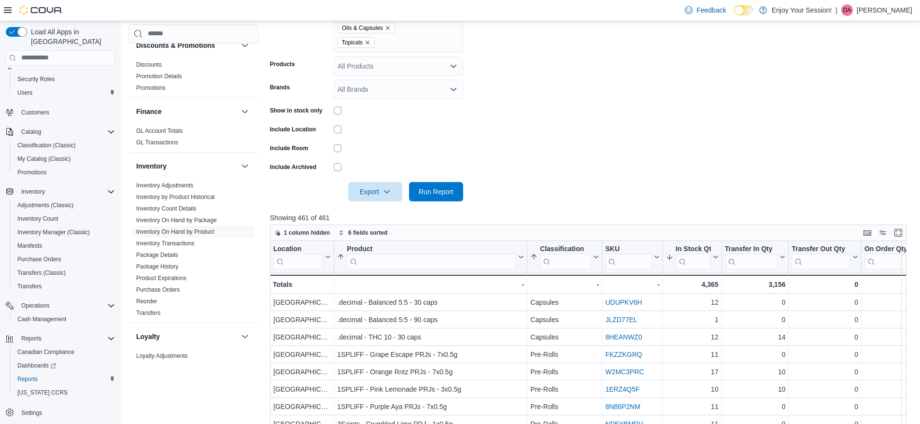
click at [581, 151] on form "Locations [GEOGRAPHIC_DATA] Classifications Flower Whole Flower Milled Flower S…" at bounding box center [591, 63] width 643 height 275
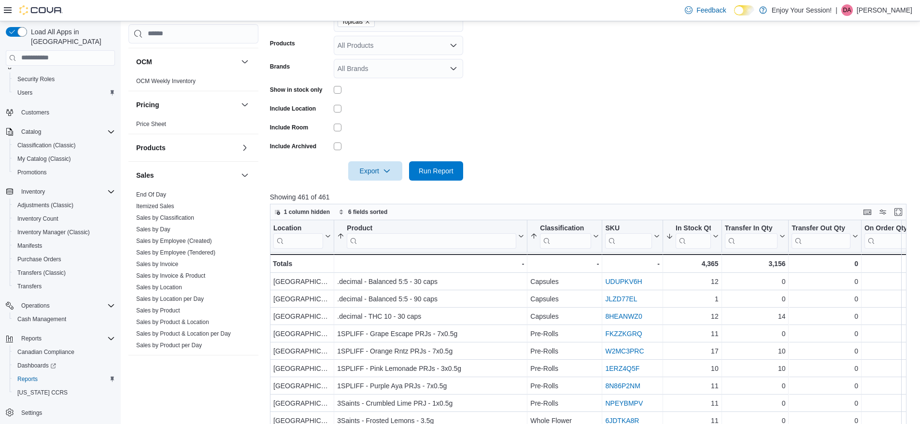
scroll to position [586, 0]
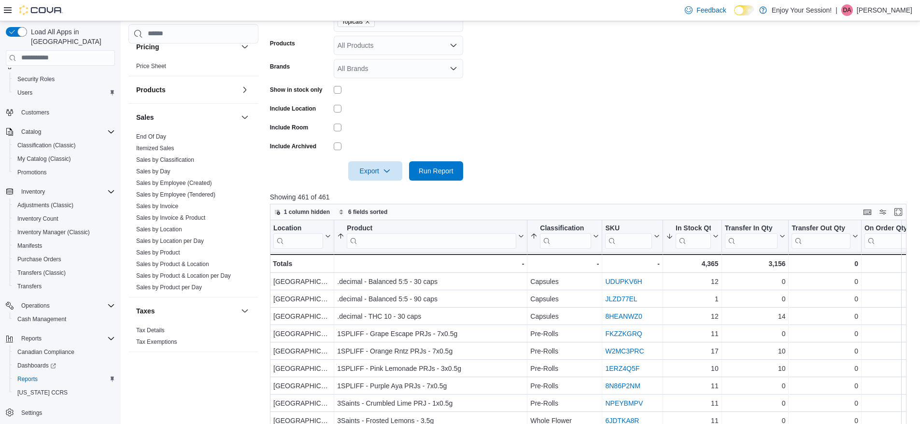
click at [183, 180] on link "Sales by Employee (Created)" at bounding box center [174, 183] width 76 height 7
